Goal: Task Accomplishment & Management: Use online tool/utility

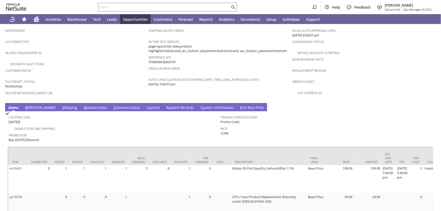
scroll to position [321, 0]
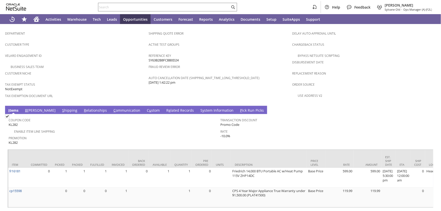
scroll to position [321, 0]
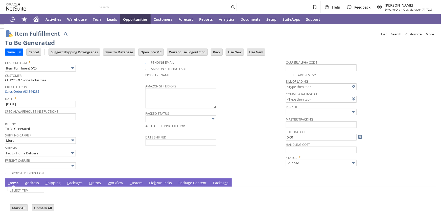
click at [10, 51] on input "Save" at bounding box center [10, 52] width 11 height 7
type input "0.00"
click at [12, 52] on input "Save" at bounding box center [10, 52] width 11 height 7
